Goal: Information Seeking & Learning: Learn about a topic

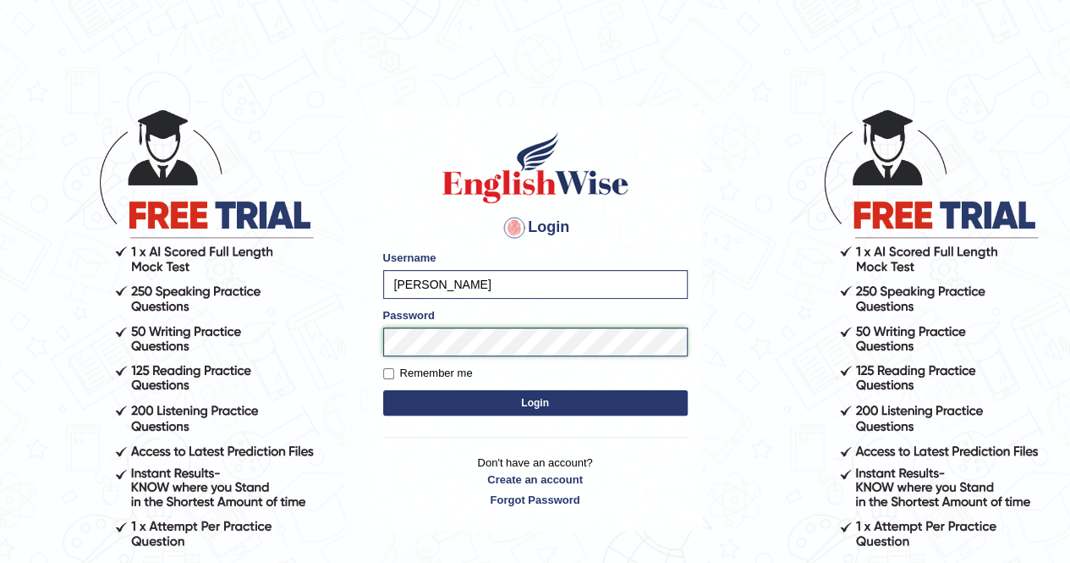
click at [383, 390] on button "Login" at bounding box center [535, 402] width 305 height 25
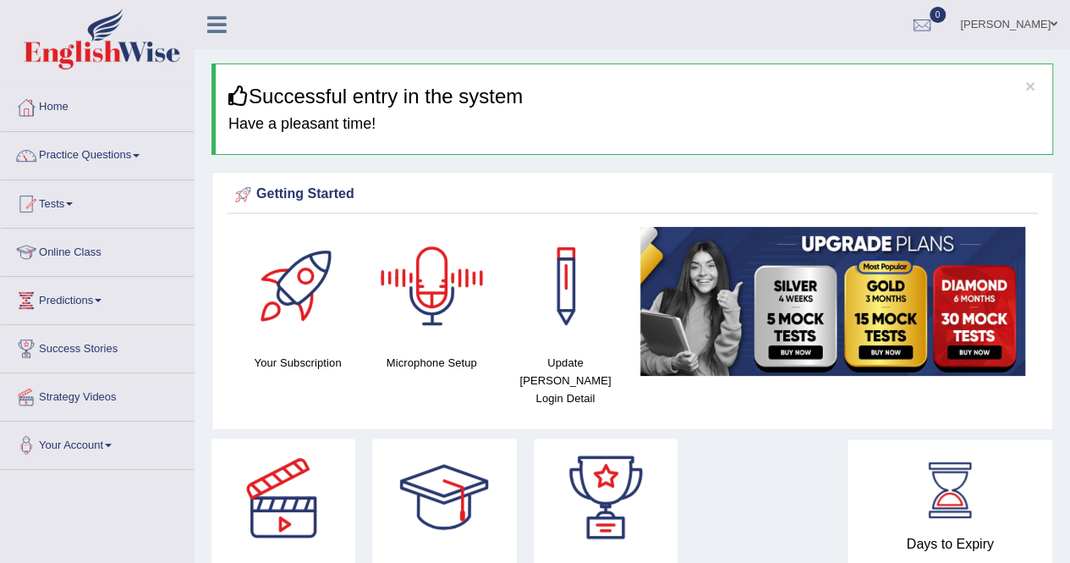
click at [511, 178] on div "Getting Started Your Subscription Microphone Setup Update Pearson Login Detail ×" at bounding box center [633, 301] width 842 height 258
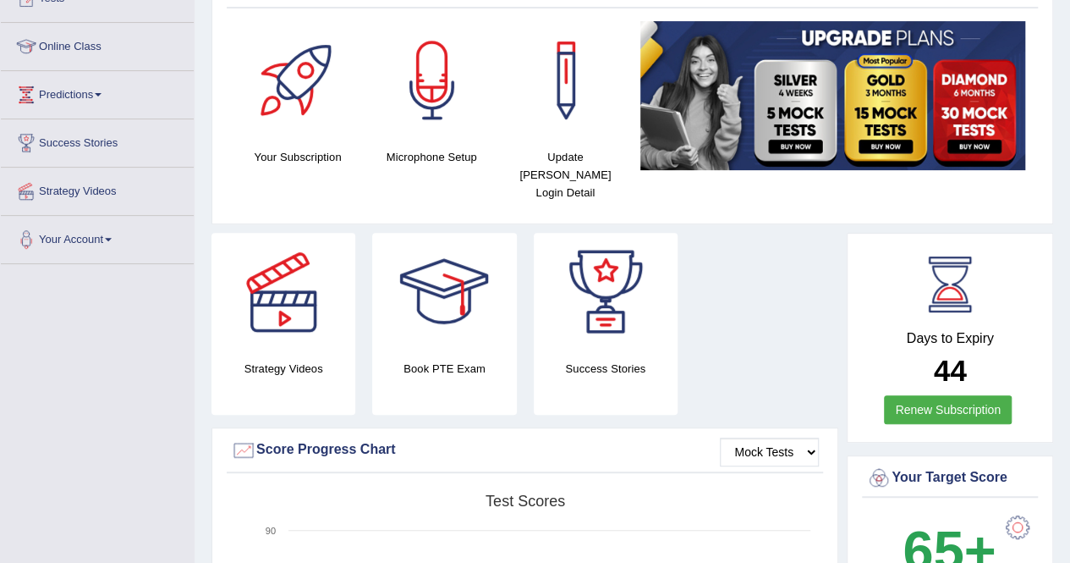
scroll to position [203, 0]
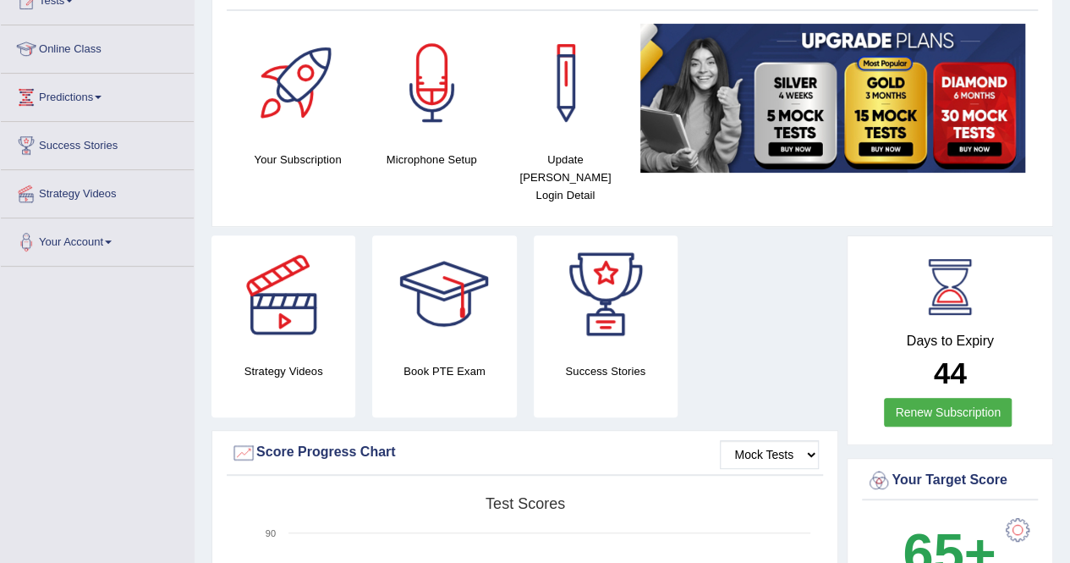
click at [430, 162] on h4 "Microphone Setup" at bounding box center [431, 160] width 117 height 18
click at [422, 96] on div at bounding box center [432, 83] width 118 height 118
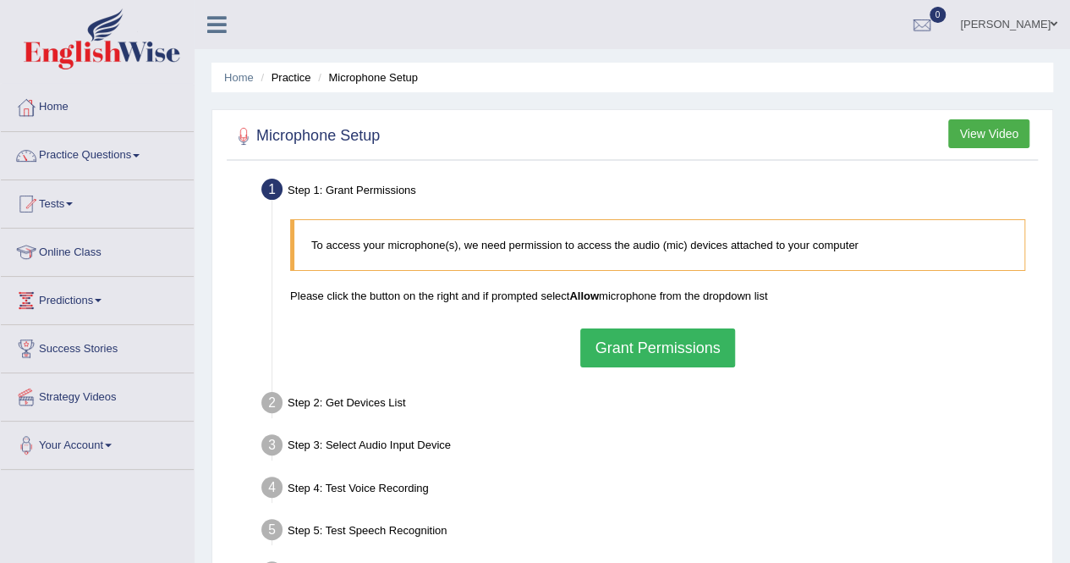
click at [995, 131] on button "View Video" at bounding box center [989, 133] width 81 height 29
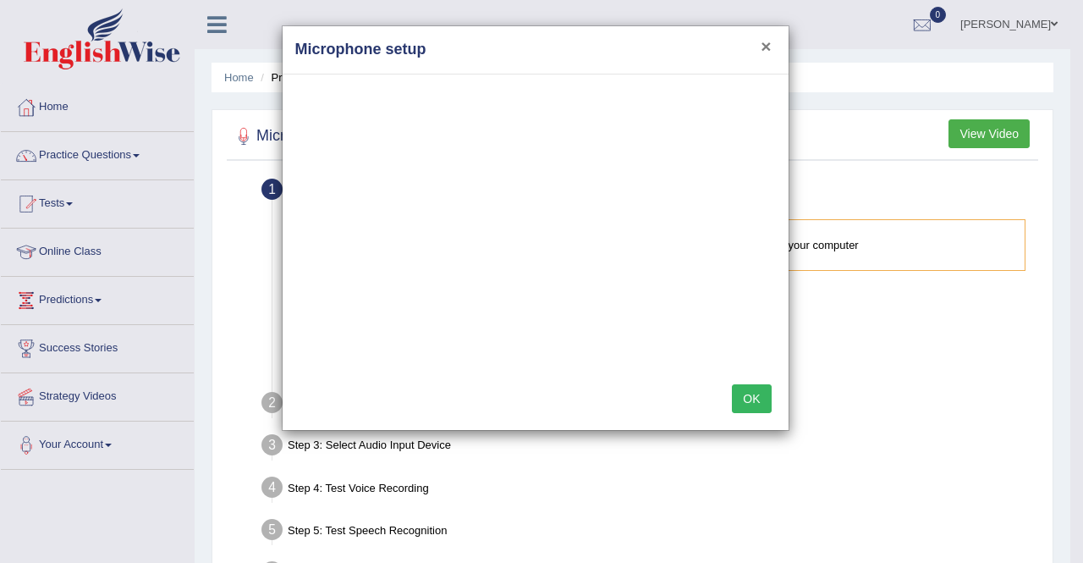
click at [768, 41] on button "×" at bounding box center [766, 46] width 10 height 18
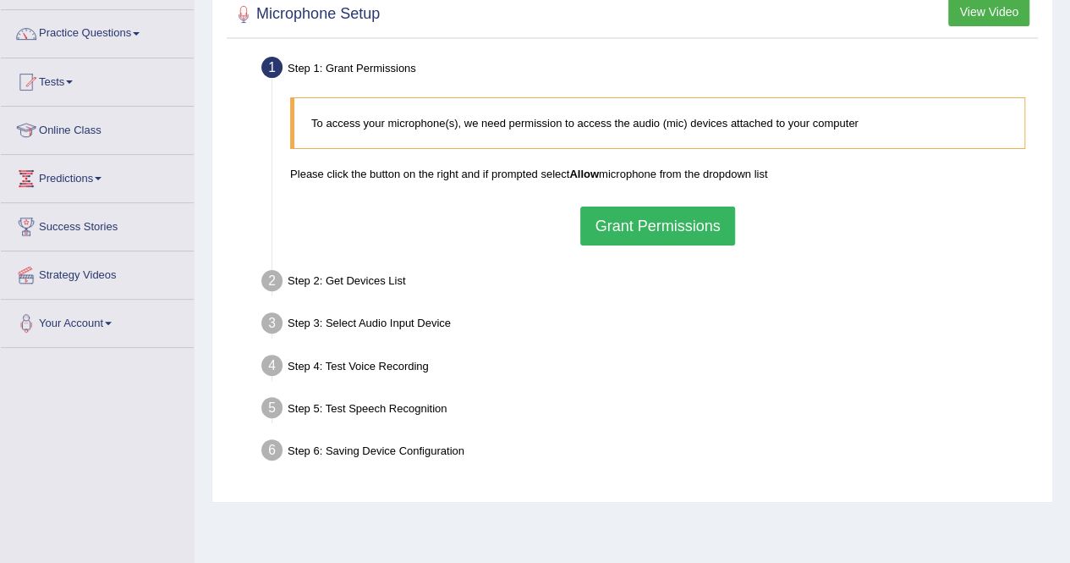
scroll to position [88, 0]
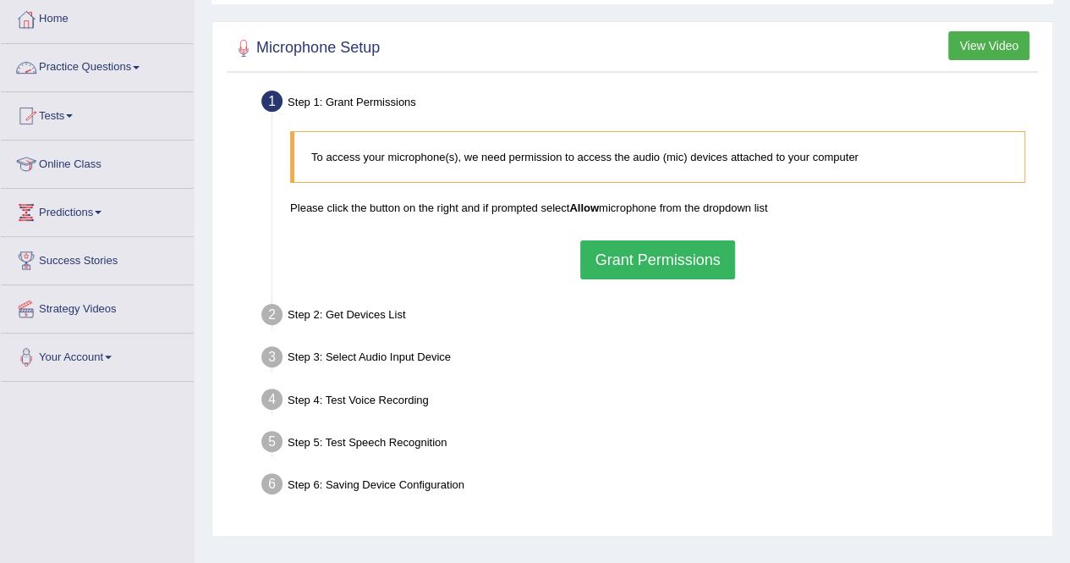
click at [128, 68] on link "Practice Questions" at bounding box center [97, 65] width 193 height 42
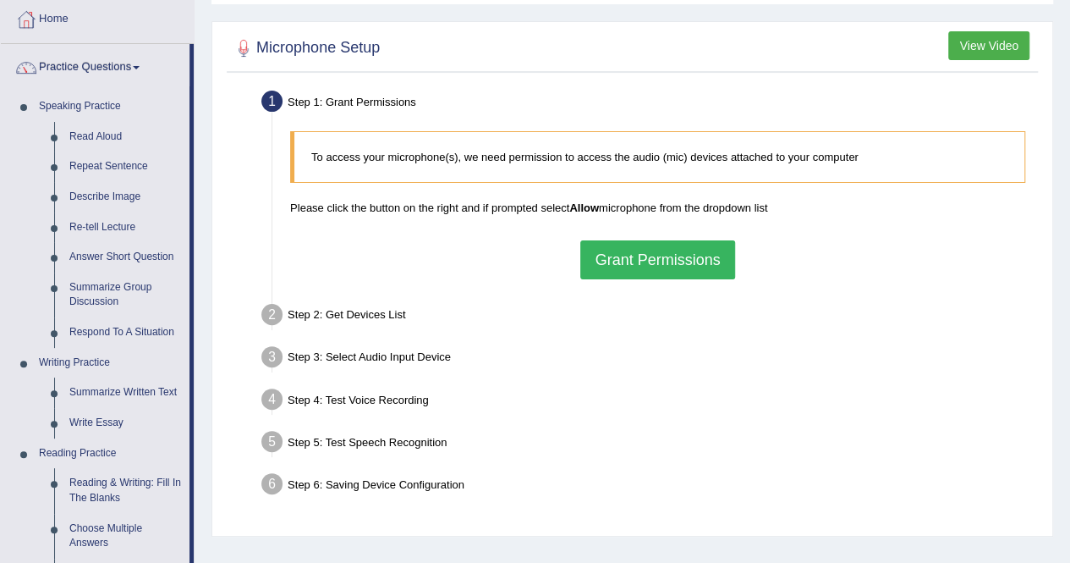
click at [205, 48] on div "Home Practice Microphone Setup You have already completed the setup earlier wit…" at bounding box center [633, 335] width 876 height 846
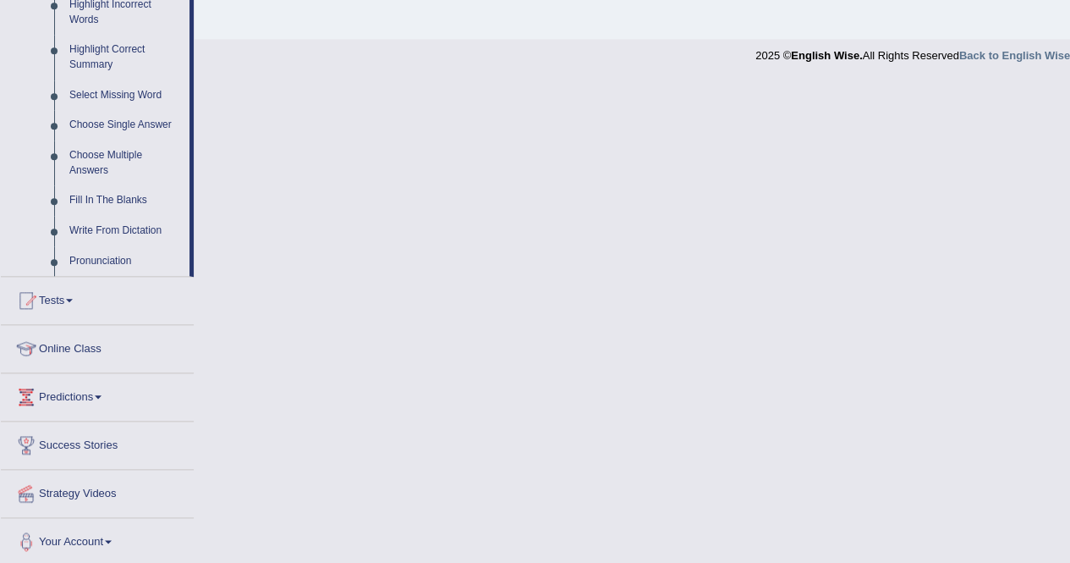
scroll to position [808, 0]
drag, startPoint x: 192, startPoint y: 114, endPoint x: 209, endPoint y: 216, distance: 102.9
click at [83, 349] on link "Online Class" at bounding box center [97, 345] width 193 height 42
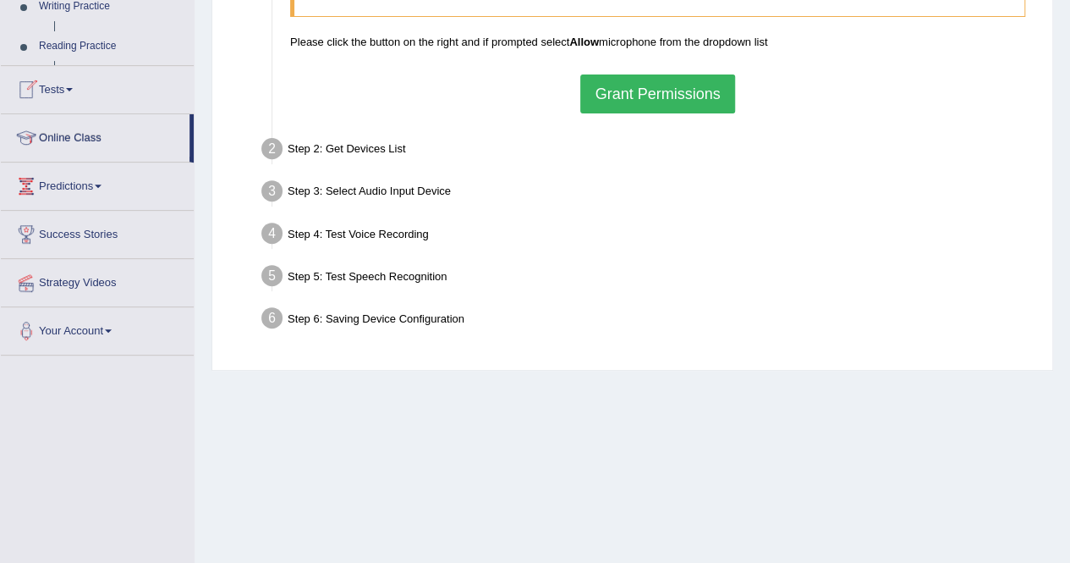
scroll to position [185, 0]
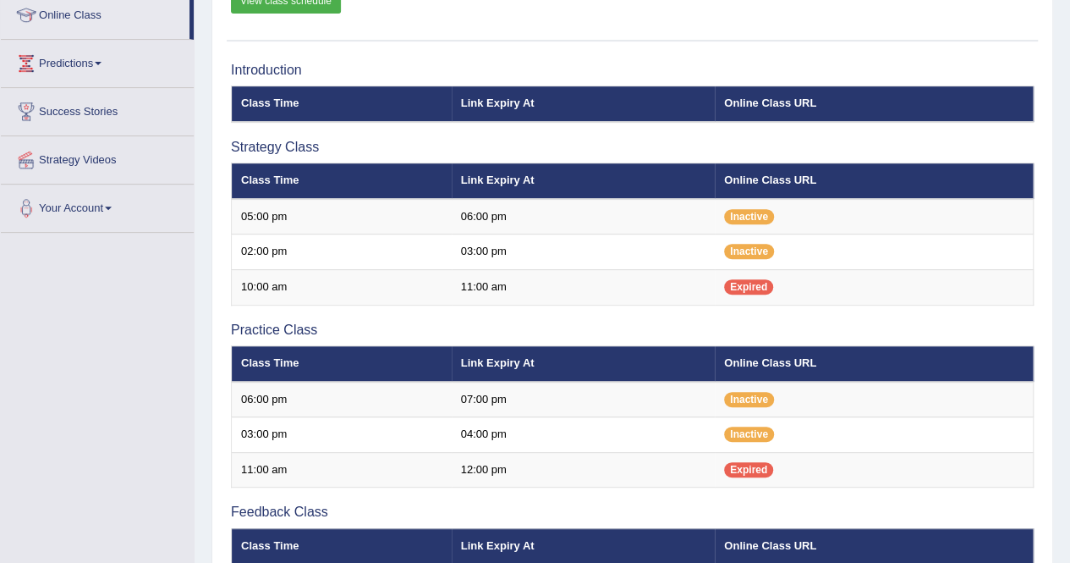
scroll to position [238, 0]
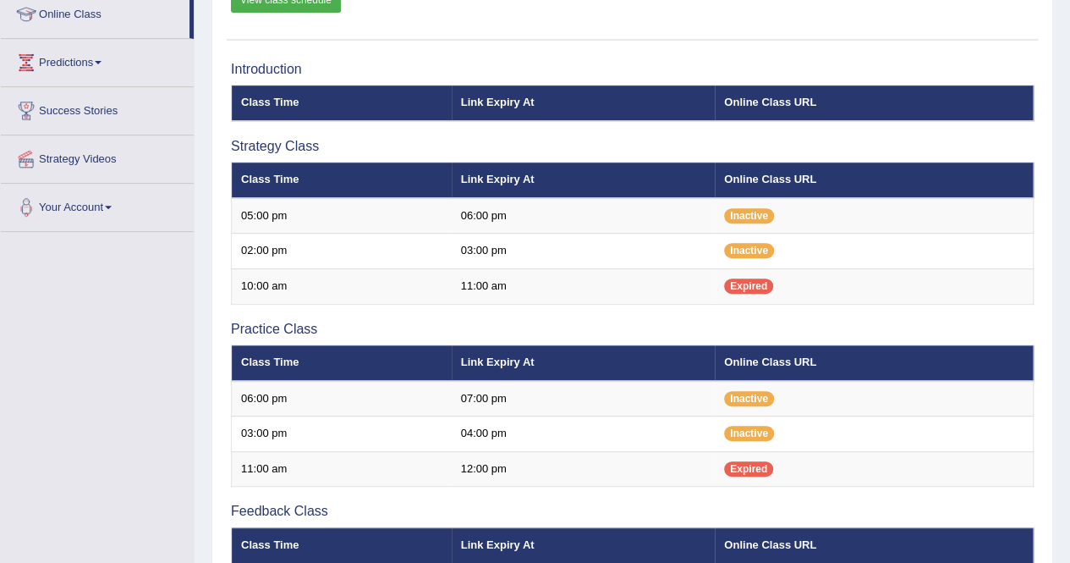
click at [426, 316] on div "Introduction Class Time Link Expiry At Online Class URL Strategy Class Class Ti…" at bounding box center [632, 396] width 811 height 687
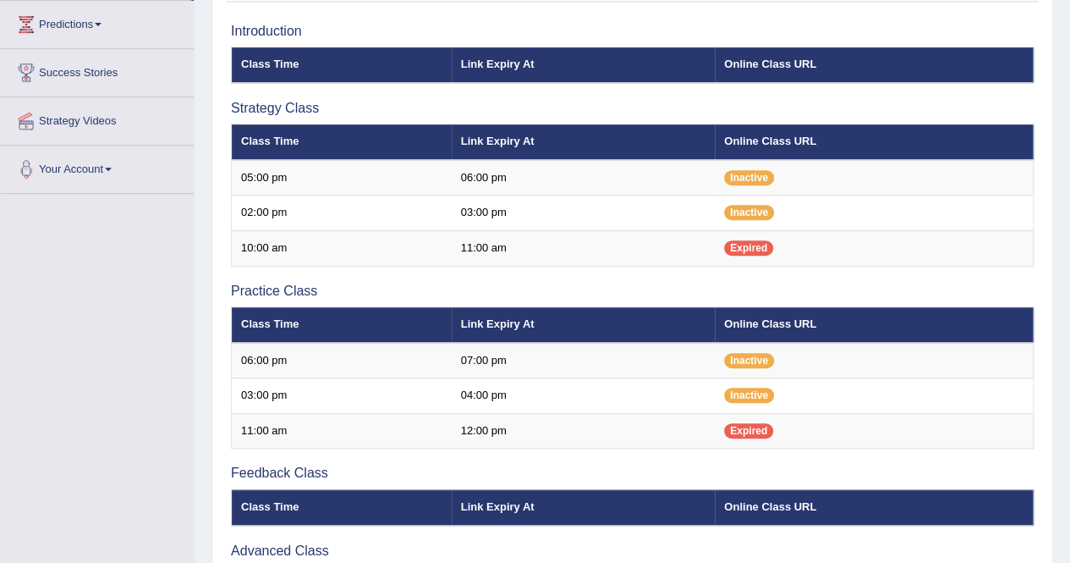
scroll to position [272, 0]
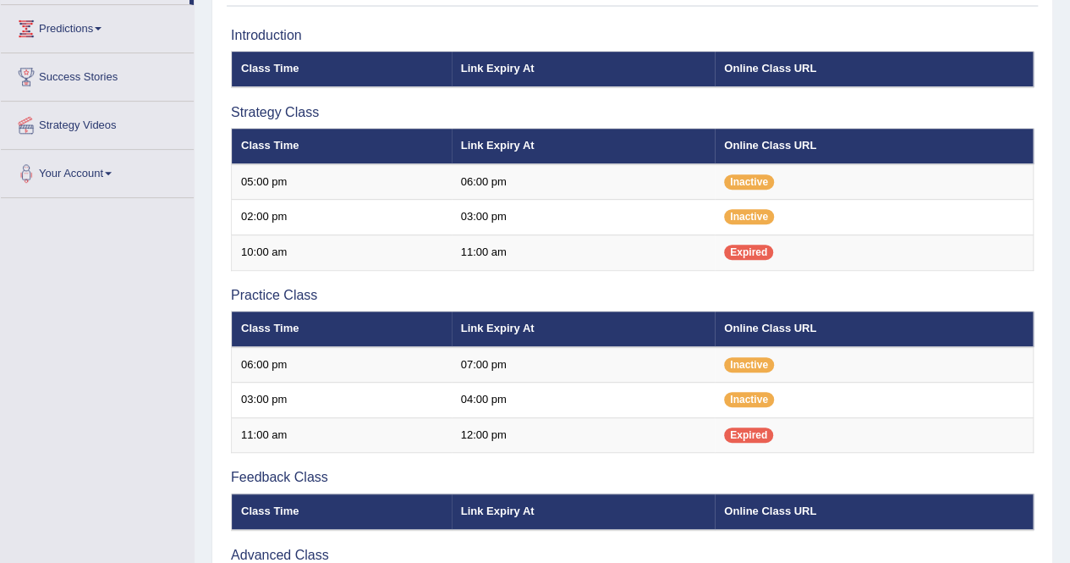
click at [679, 298] on h3 "Practice Class" at bounding box center [632, 295] width 803 height 15
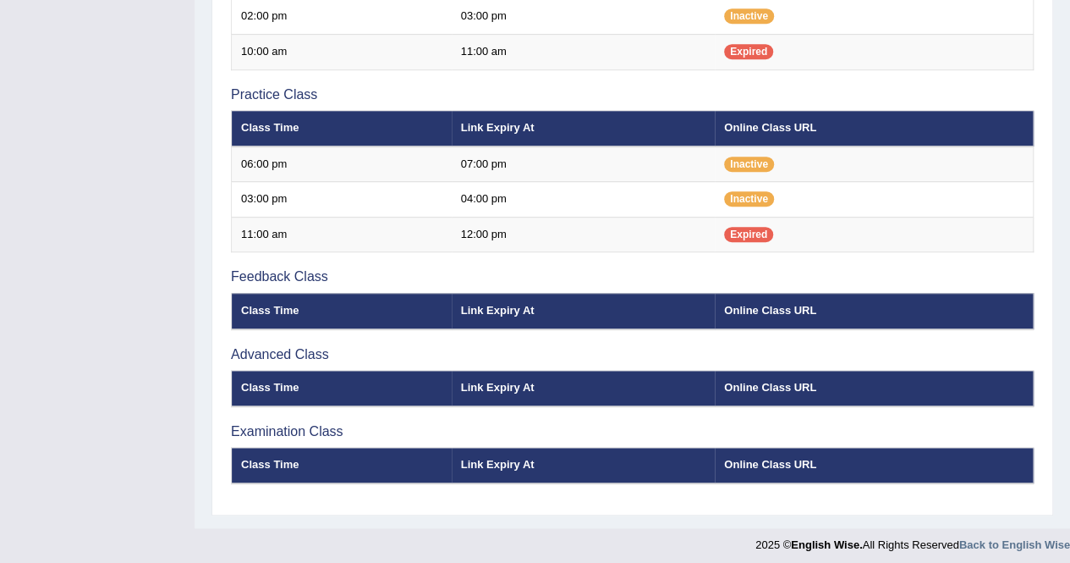
scroll to position [475, 0]
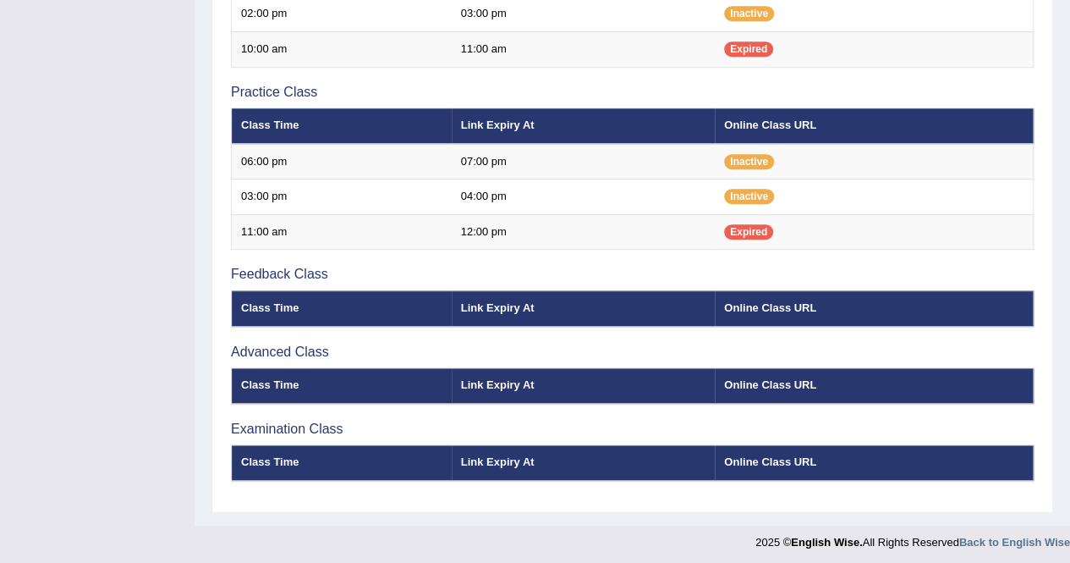
click at [558, 519] on div "Home Online Classes Online Classes Note: All timings below are Melbourne local …" at bounding box center [633, 25] width 876 height 1000
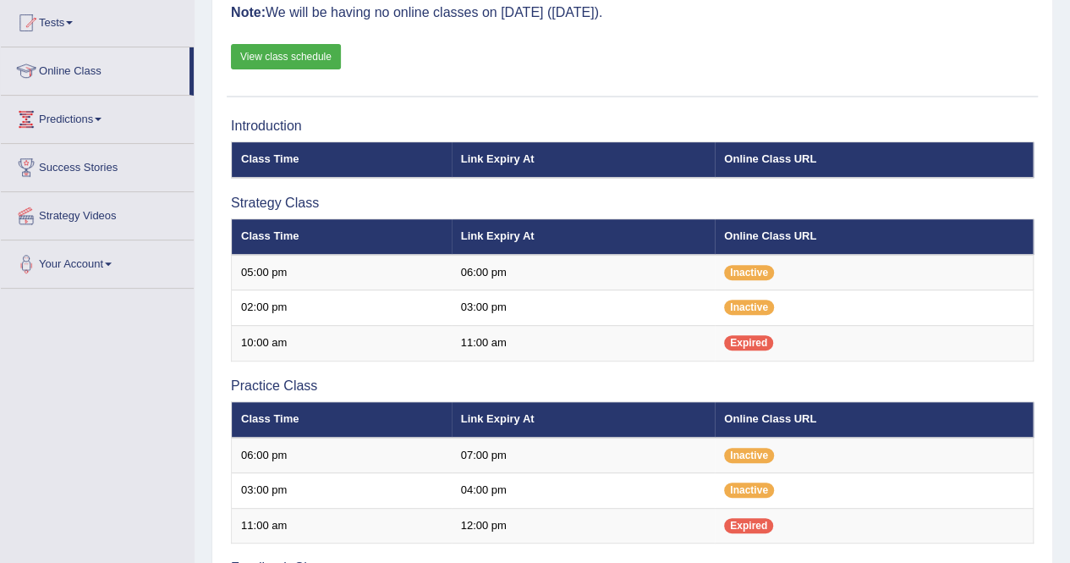
scroll to position [184, 0]
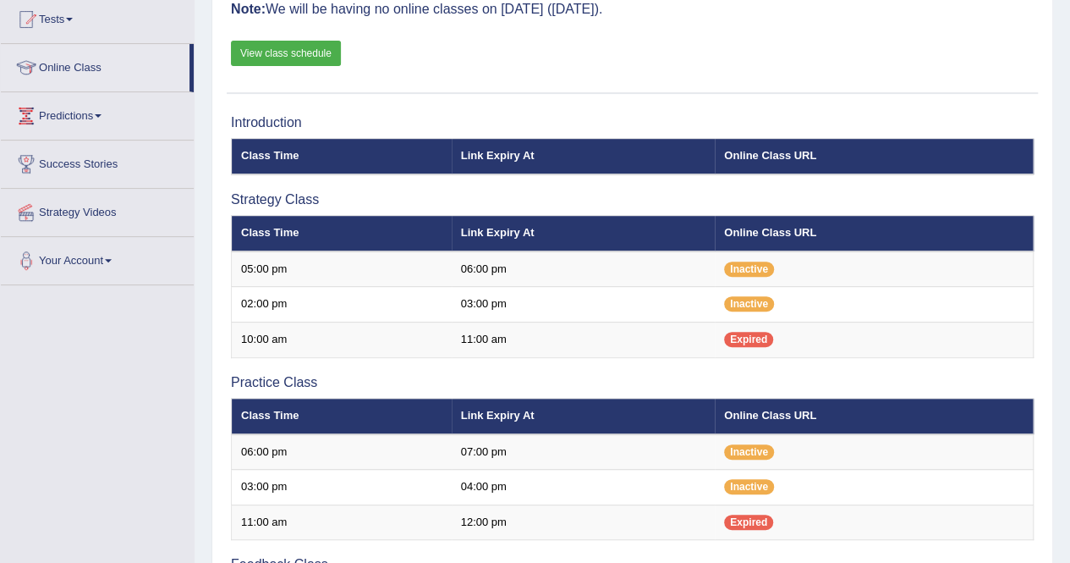
click at [787, 380] on h3 "Practice Class" at bounding box center [632, 382] width 803 height 15
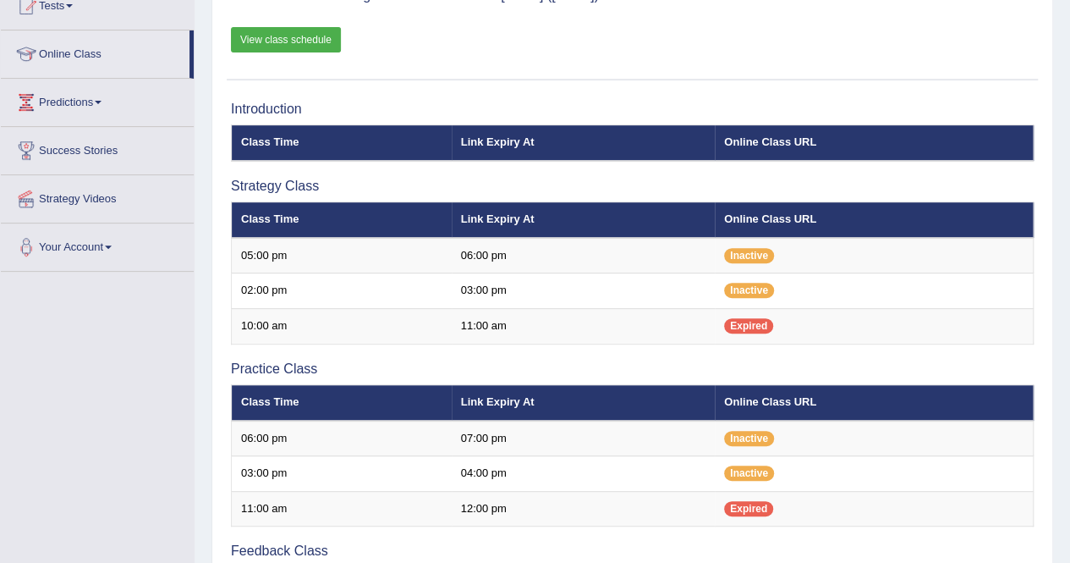
scroll to position [170, 0]
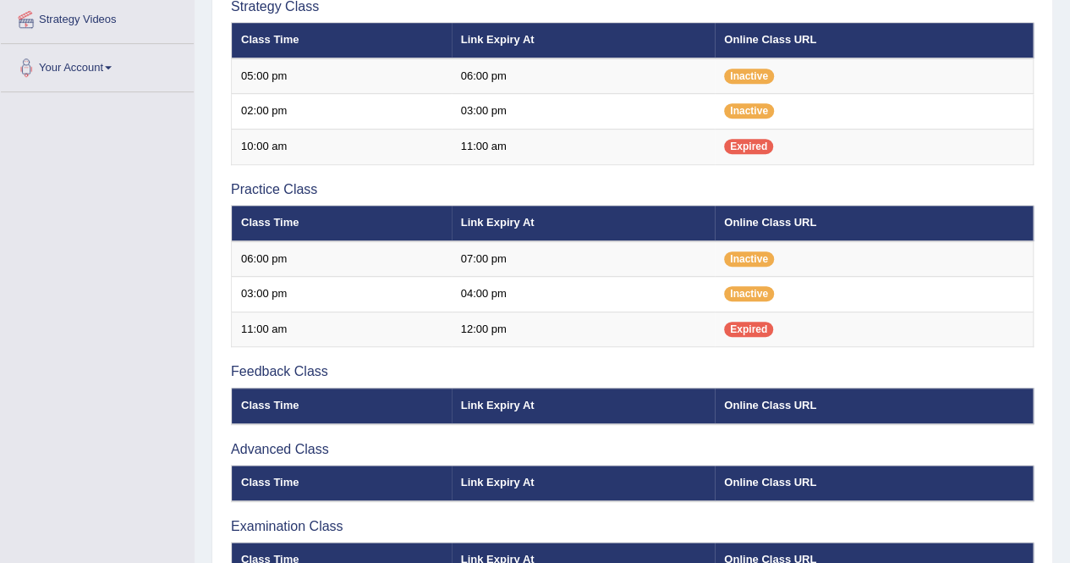
scroll to position [373, 0]
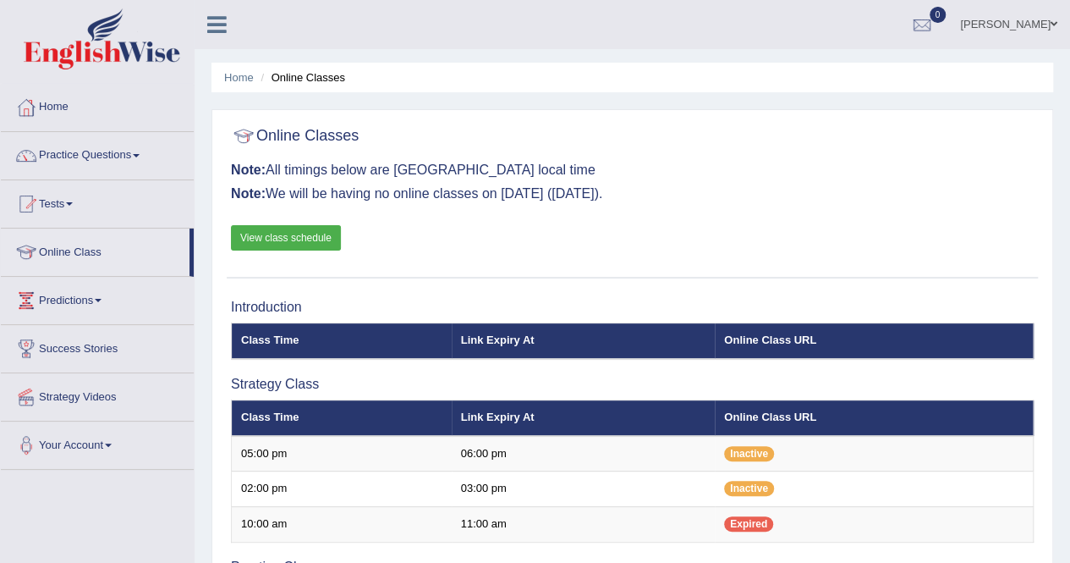
click at [714, 248] on div "Online Classes Note: All timings below are Melbourne local time Note: We will b…" at bounding box center [632, 197] width 811 height 159
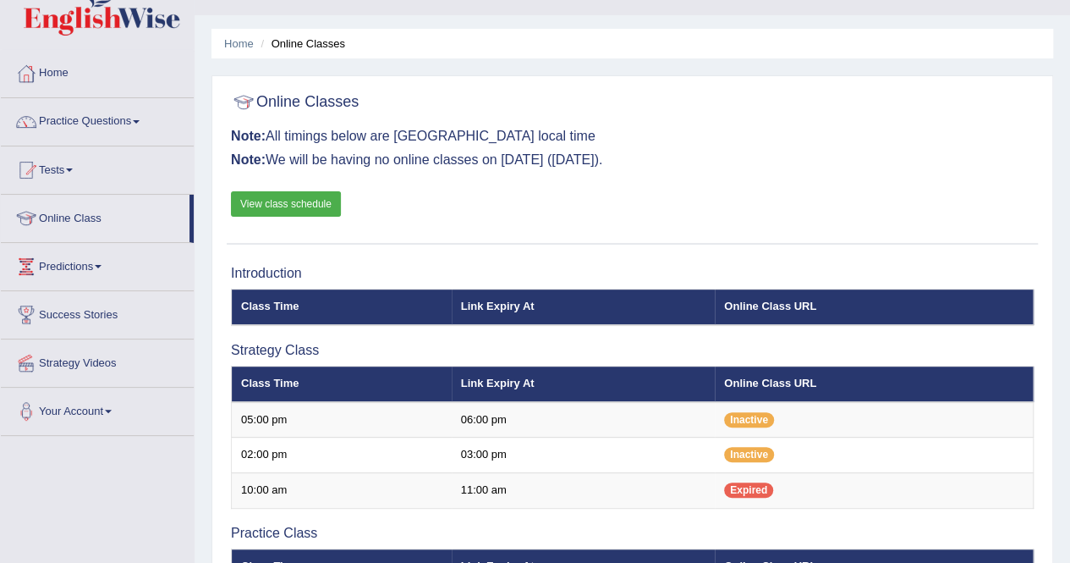
scroll to position [68, 0]
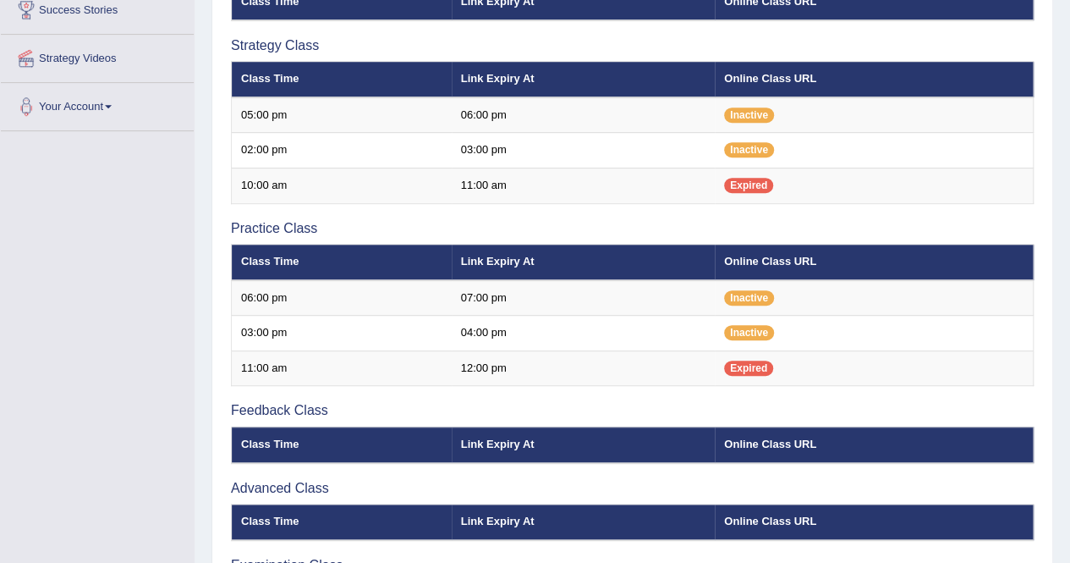
scroll to position [102, 0]
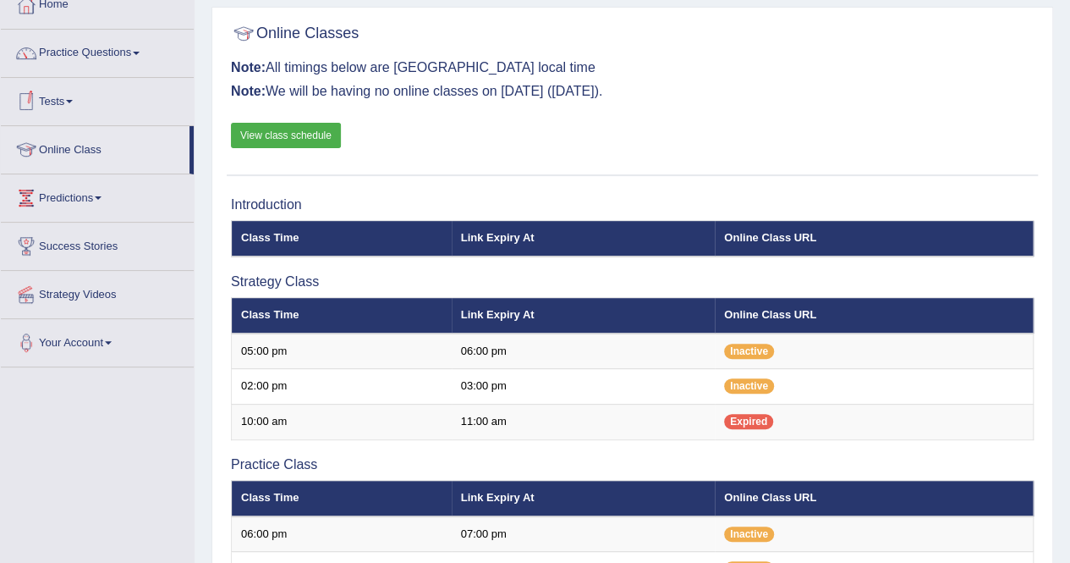
click at [53, 93] on link "Tests" at bounding box center [97, 99] width 193 height 42
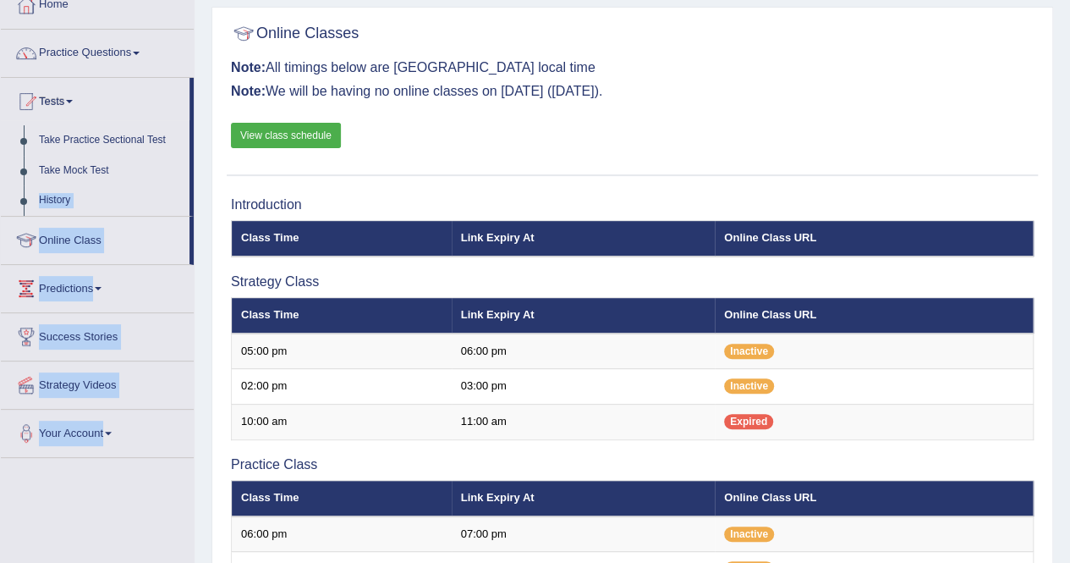
drag, startPoint x: 193, startPoint y: 162, endPoint x: 201, endPoint y: 212, distance: 50.5
click at [201, 212] on div "Toggle navigation Home Practice Questions Speaking Practice Read Aloud Repeat S…" at bounding box center [535, 415] width 1070 height 1034
click at [131, 199] on link "History" at bounding box center [110, 200] width 158 height 30
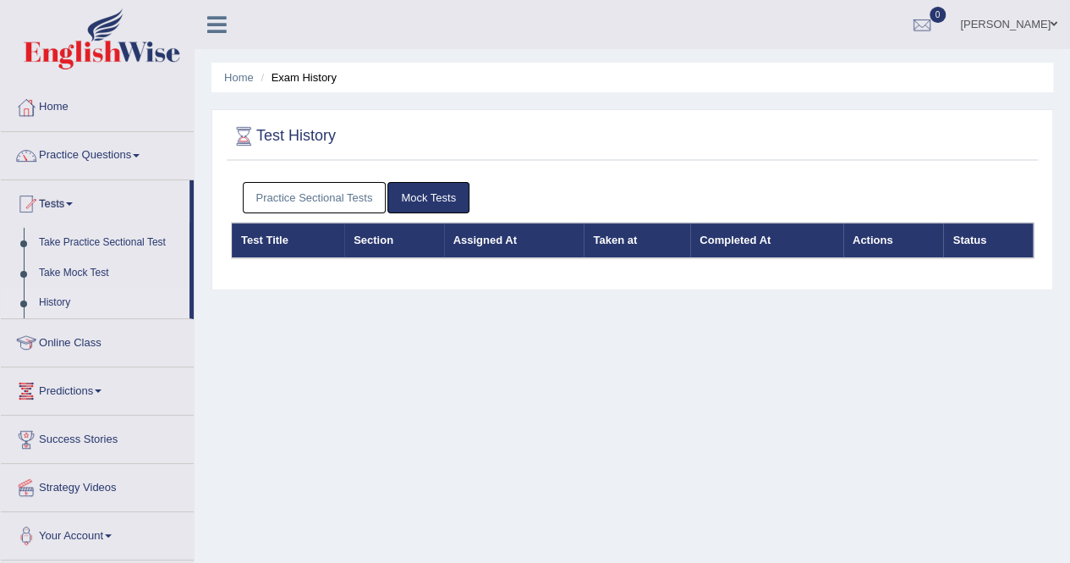
click at [237, 471] on div "Home Exam History Test History Practice Sectional Tests Mock Tests Test Title S…" at bounding box center [633, 423] width 876 height 846
click at [146, 152] on link "Practice Questions" at bounding box center [97, 153] width 193 height 42
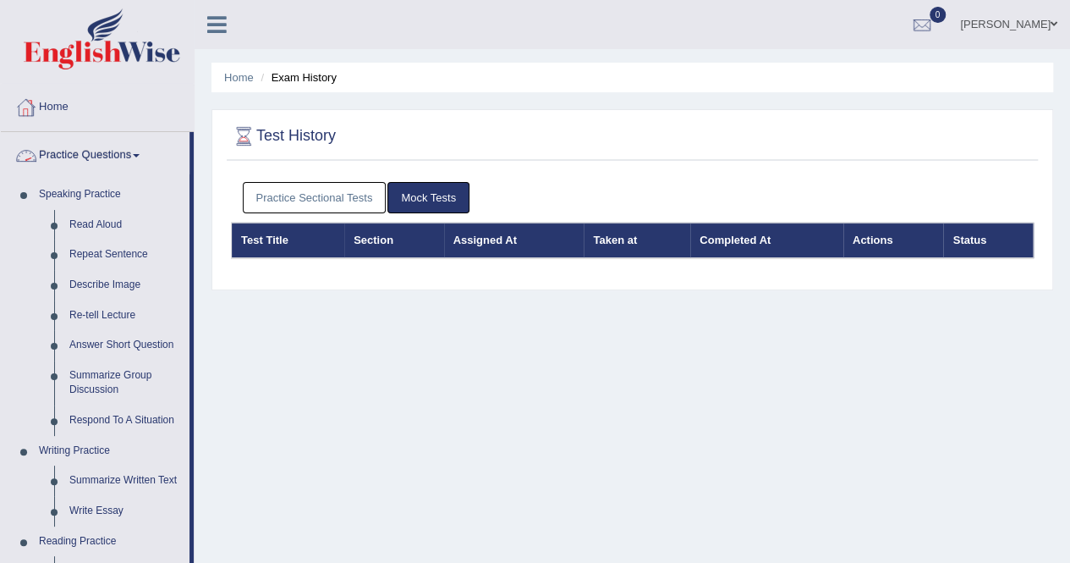
click at [68, 104] on link "Home" at bounding box center [97, 105] width 193 height 42
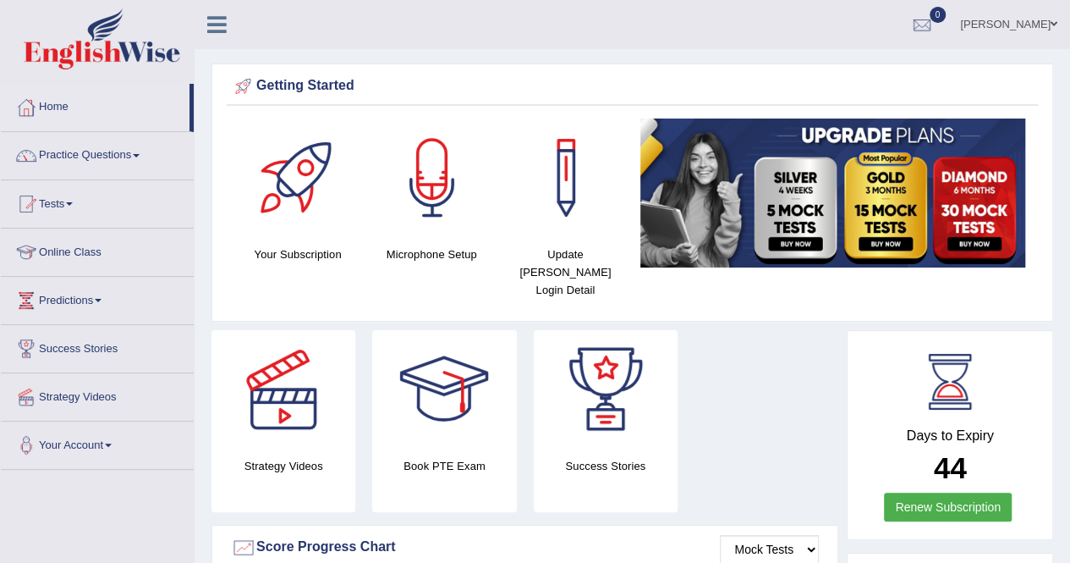
click at [729, 465] on div "Strategy Videos Book PTE Exam Success Stories" at bounding box center [525, 427] width 644 height 195
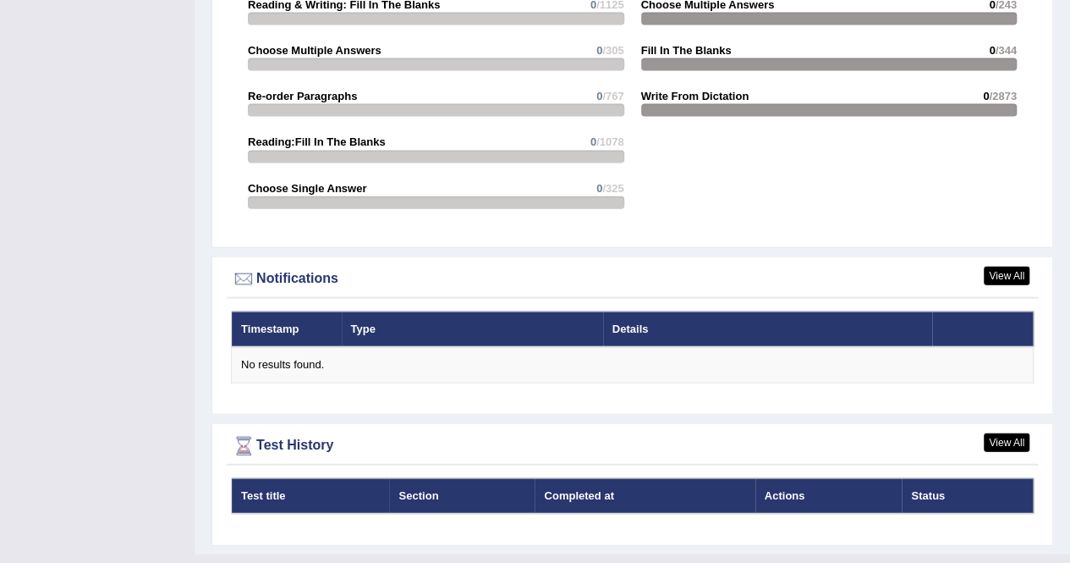
scroll to position [1833, 0]
